Goal: Task Accomplishment & Management: Complete application form

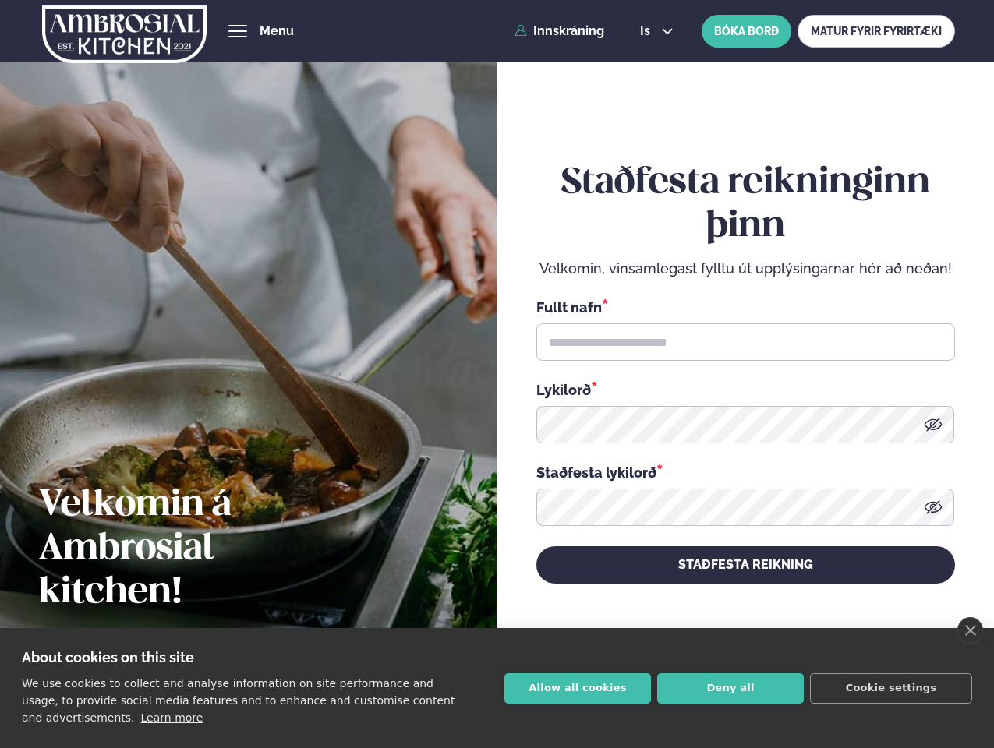
click at [969, 630] on link "close" at bounding box center [970, 630] width 26 height 26
click at [577, 688] on div "Staðfesta reikninginn þinn Velkomin, vinsamlegast fylltu út upplýsingarnar hér …" at bounding box center [745, 372] width 419 height 697
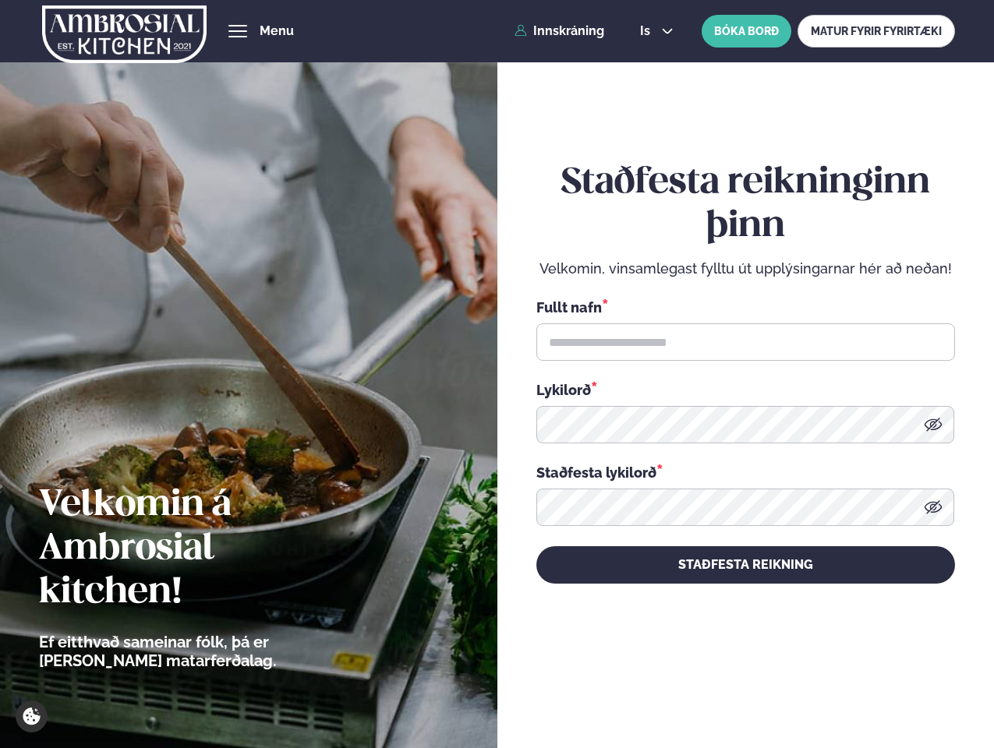
click at [730, 688] on div "Staðfesta reikninginn þinn Velkomin, vinsamlegast fylltu út upplýsingarnar hér …" at bounding box center [745, 372] width 419 height 697
click at [891, 688] on div "Staðfesta reikninginn þinn Velkomin, vinsamlegast fylltu út upplýsingarnar hér …" at bounding box center [745, 372] width 419 height 697
click at [238, 31] on span "hamburger" at bounding box center [238, 31] width 14 height 14
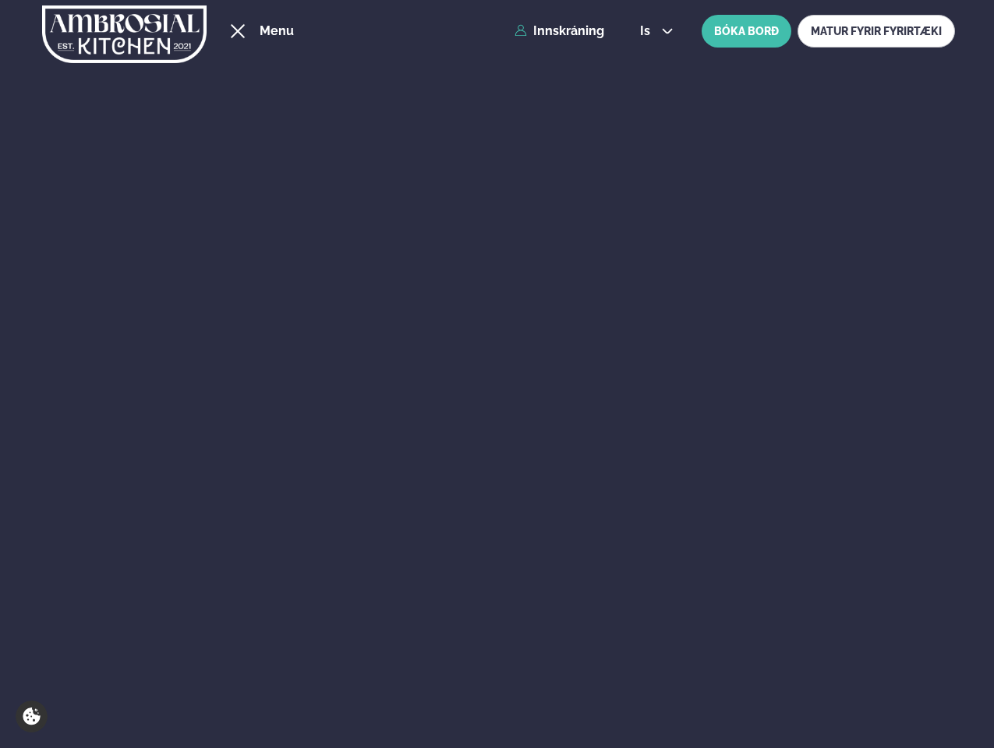
click at [655, 31] on span "is" at bounding box center [647, 31] width 15 height 12
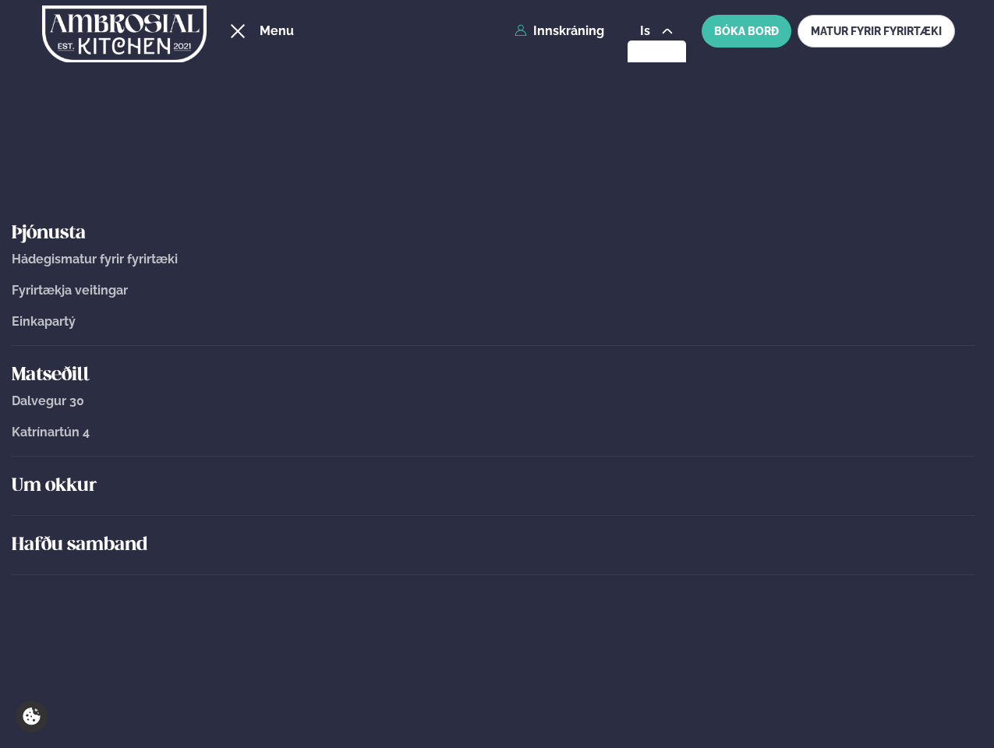
click at [933, 426] on link "Katrínartún 4" at bounding box center [493, 433] width 962 height 14
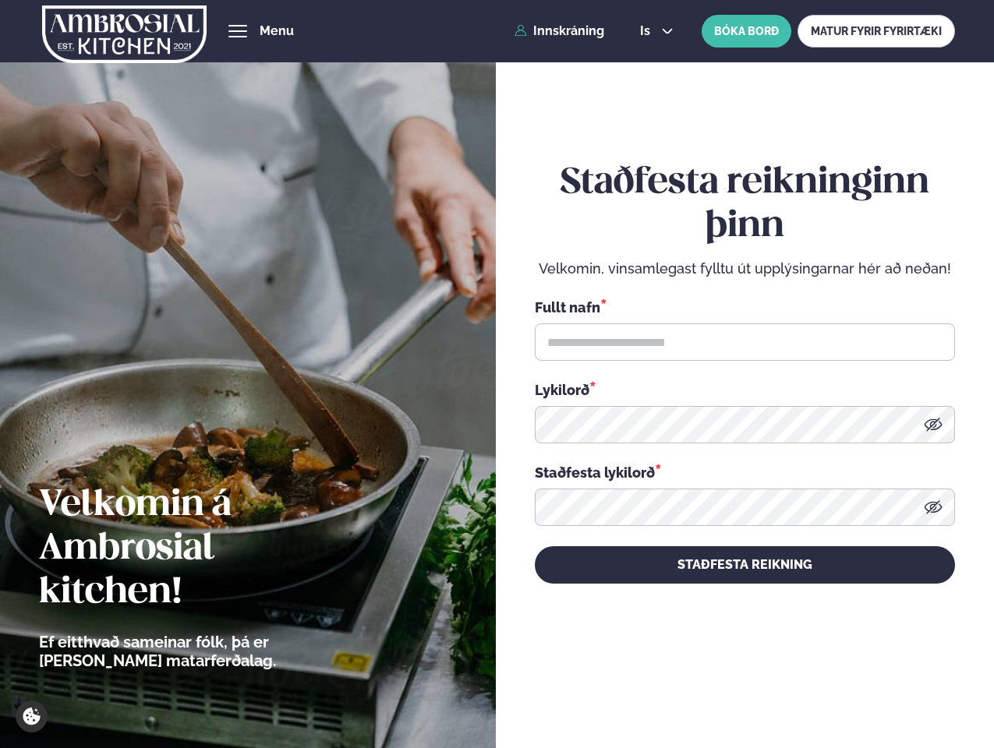
click at [933, 507] on icon at bounding box center [933, 506] width 18 height 13
